Goal: Information Seeking & Learning: Learn about a topic

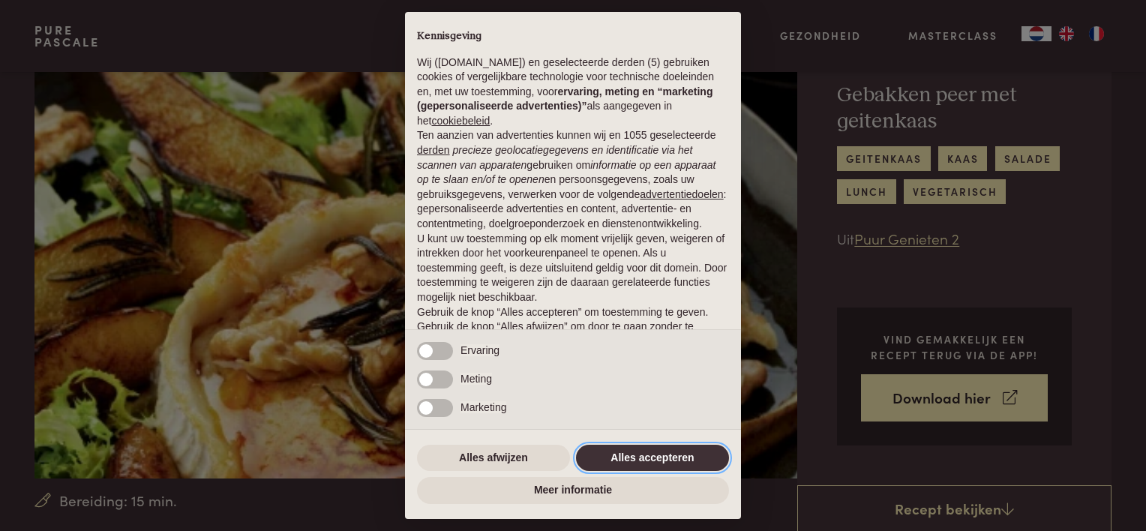
click at [687, 457] on button "Alles accepteren" at bounding box center [652, 458] width 153 height 27
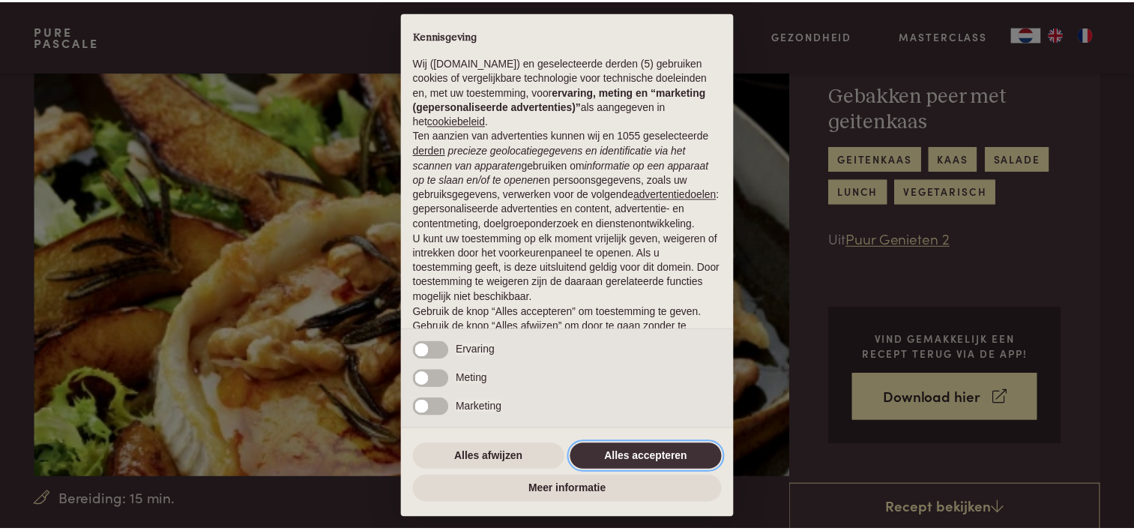
scroll to position [72, 0]
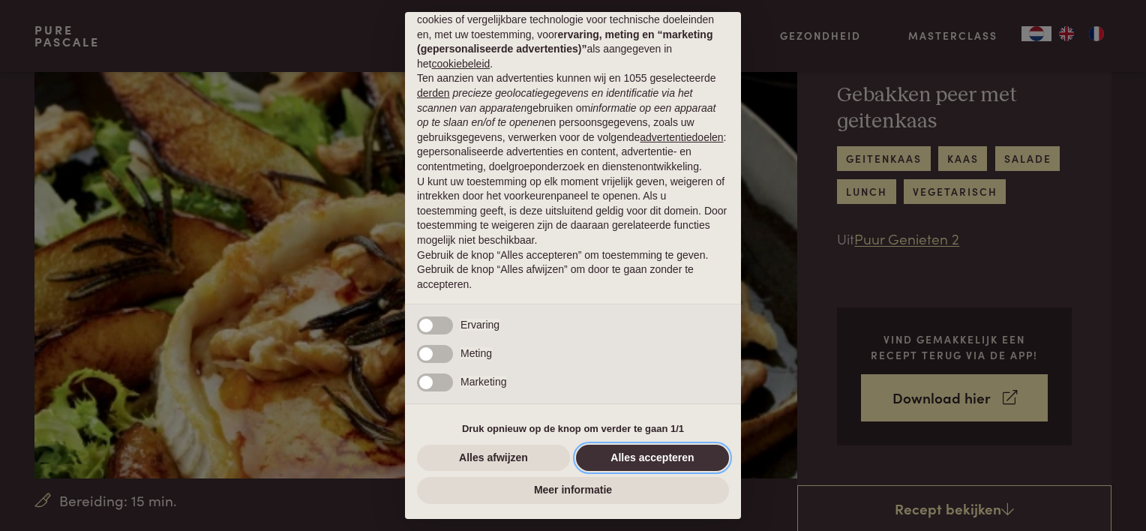
click at [628, 454] on button "Alles accepteren" at bounding box center [652, 458] width 153 height 27
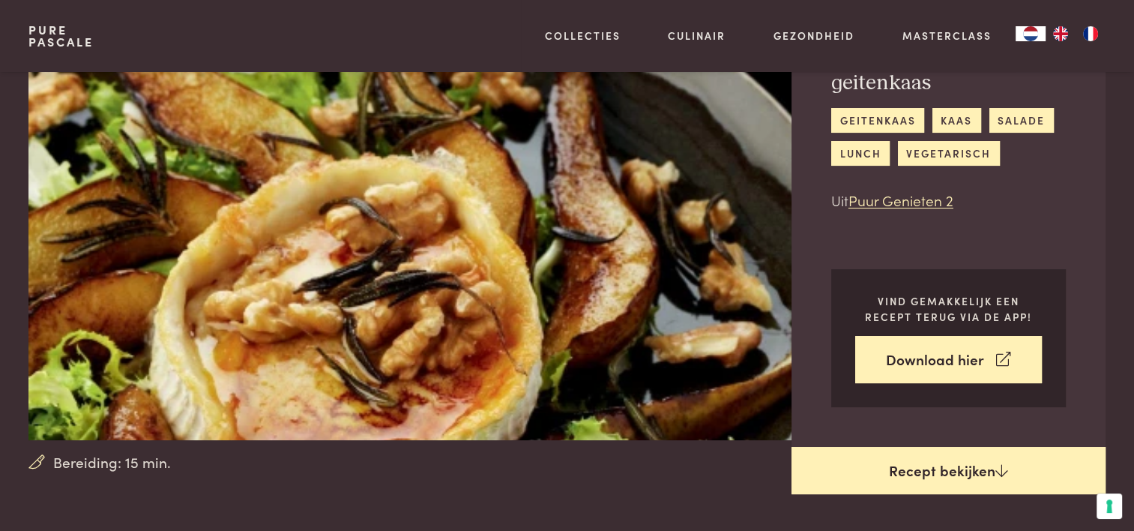
scroll to position [150, 0]
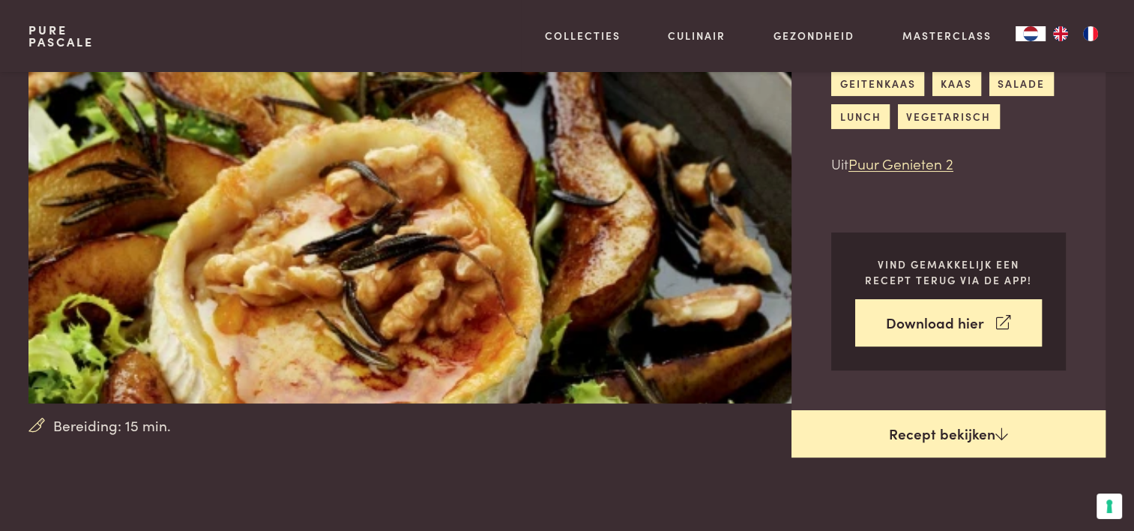
click at [915, 431] on link "Recept bekijken" at bounding box center [949, 434] width 314 height 48
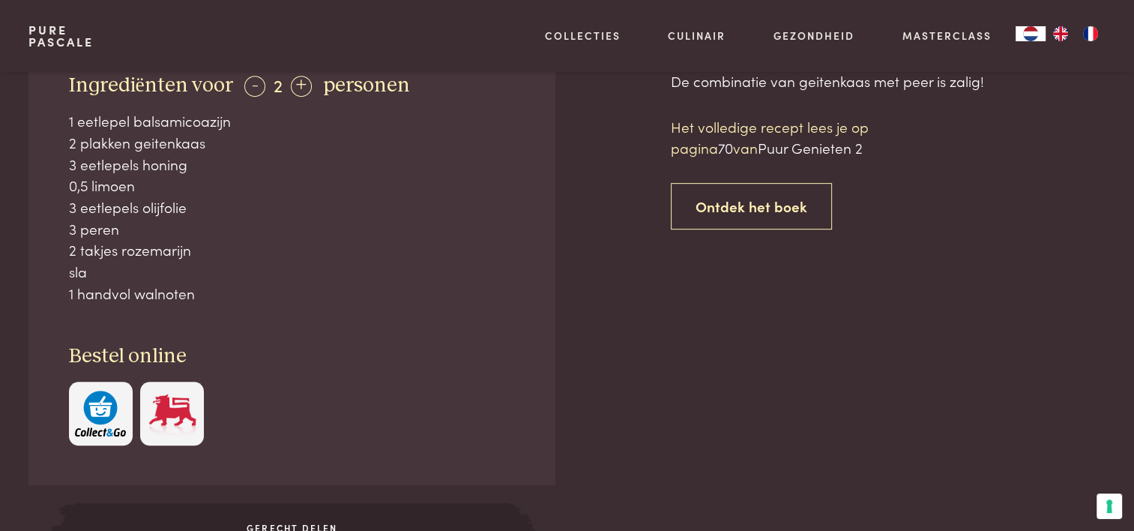
scroll to position [685, 0]
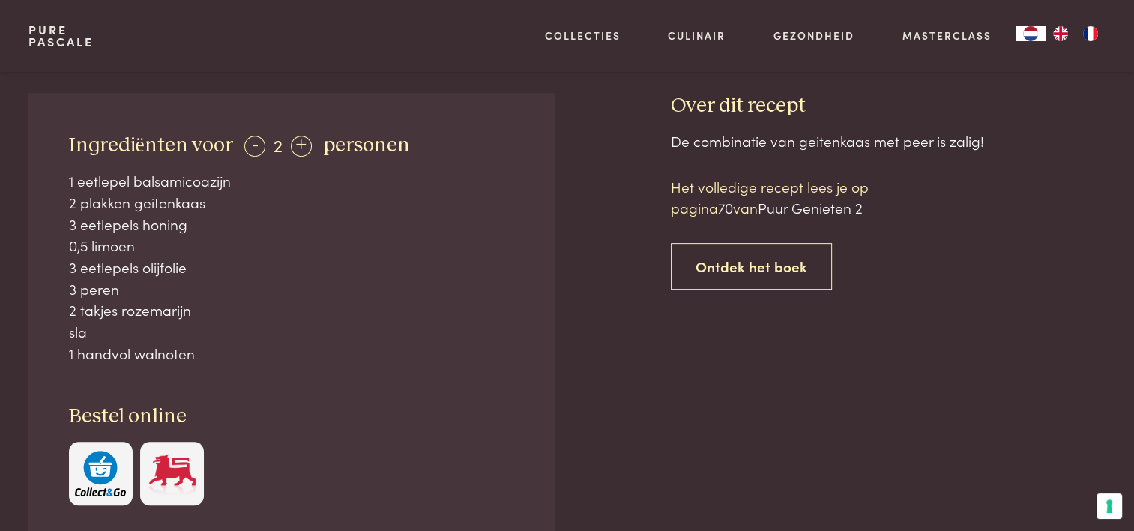
scroll to position [535, 0]
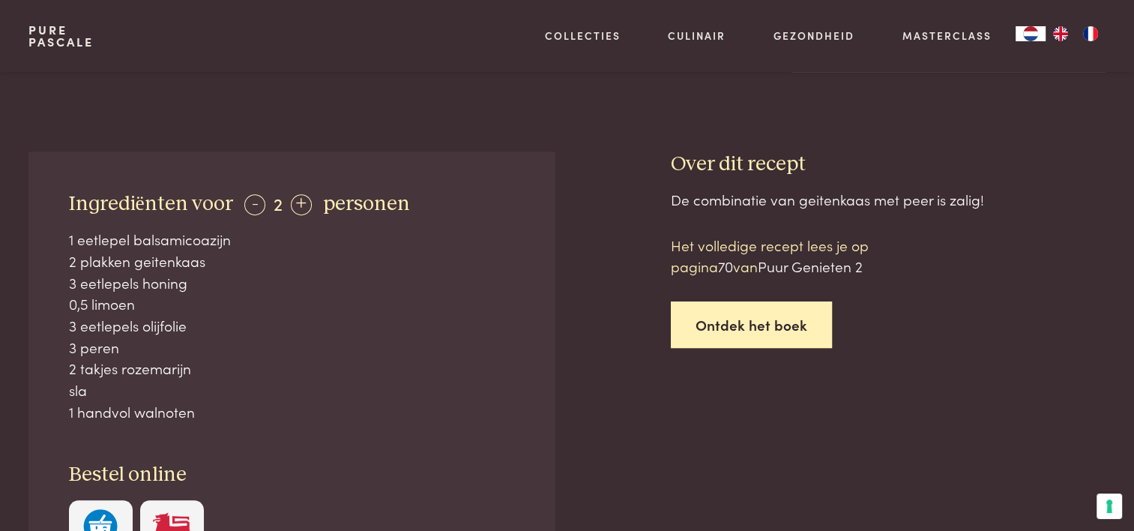
click at [718, 322] on link "Ontdek het boek" at bounding box center [751, 324] width 161 height 47
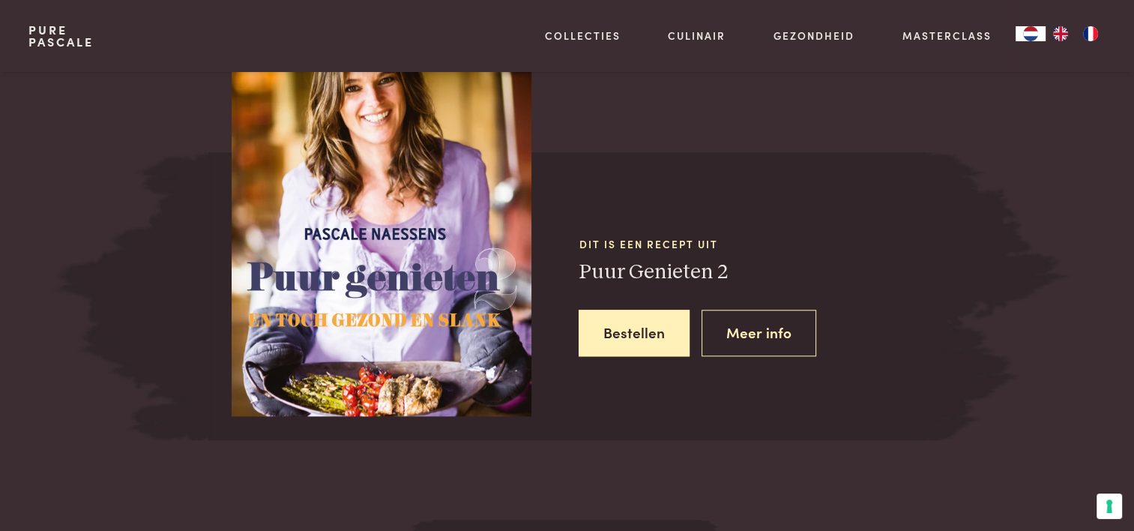
scroll to position [1397, 0]
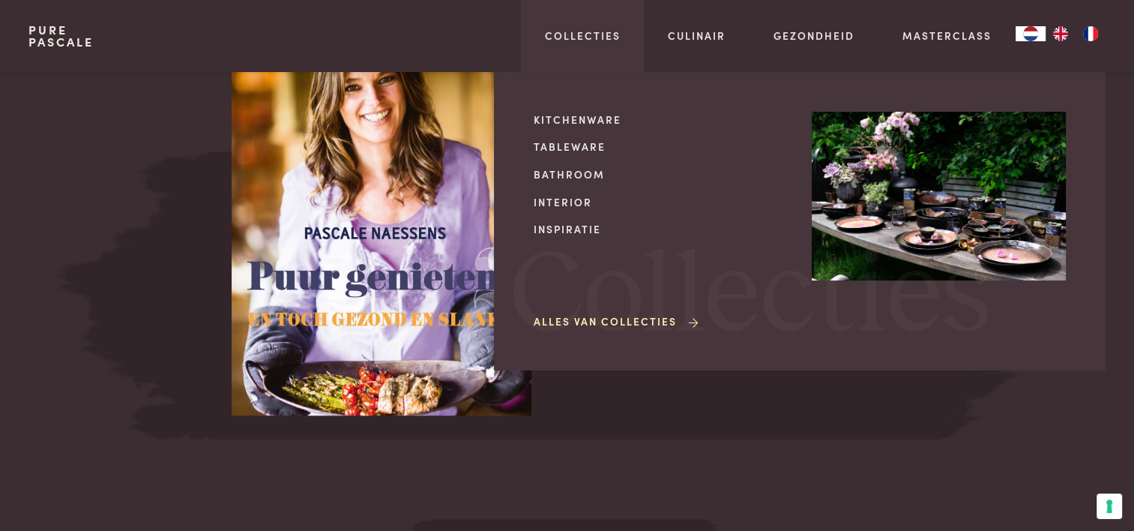
scroll to position [685, 0]
